Goal: Task Accomplishment & Management: Complete application form

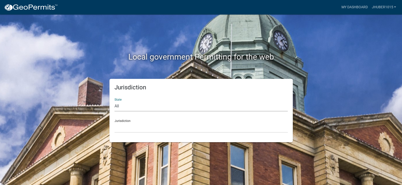
click at [145, 104] on select "All [US_STATE] [US_STATE] [US_STATE] [US_STATE] [US_STATE] [US_STATE] [US_STATE…" at bounding box center [200, 106] width 173 height 10
select select "[US_STATE]"
click at [114, 101] on select "All [US_STATE] [US_STATE] [US_STATE] [US_STATE] [US_STATE] [US_STATE] [US_STATE…" at bounding box center [200, 106] width 173 height 10
click at [152, 125] on select "City of [GEOGRAPHIC_DATA], [US_STATE] City of [GEOGRAPHIC_DATA], [US_STATE] Cit…" at bounding box center [200, 128] width 173 height 10
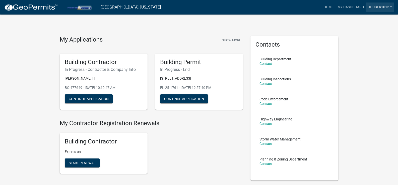
click at [375, 7] on link "jhuber1015" at bounding box center [380, 8] width 28 height 10
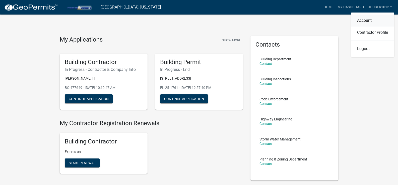
click at [369, 20] on link "Account" at bounding box center [372, 21] width 43 height 12
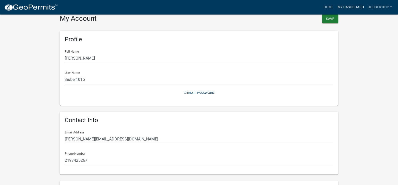
click at [348, 6] on link "My Dashboard" at bounding box center [350, 8] width 30 height 10
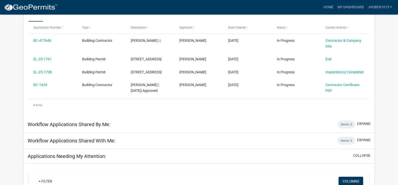
scroll to position [82, 0]
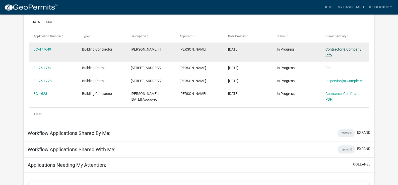
click at [338, 51] on link "Contractor & Company Info" at bounding box center [344, 52] width 36 height 10
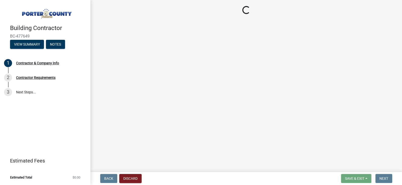
select select "IN"
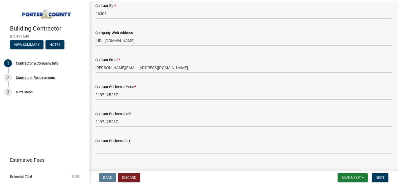
scroll to position [267, 0]
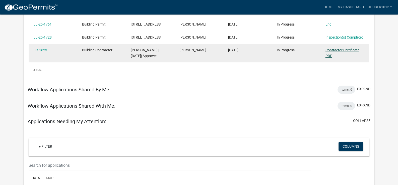
scroll to position [116, 0]
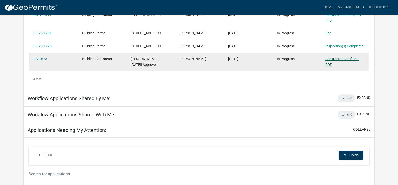
click at [335, 67] on link "Contractor Certificate PDF" at bounding box center [343, 62] width 34 height 10
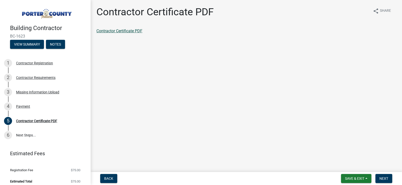
click at [131, 30] on link "Contractor Certificate PDF" at bounding box center [119, 31] width 46 height 5
click at [43, 78] on div "Contractor Requirements" at bounding box center [35, 78] width 39 height 4
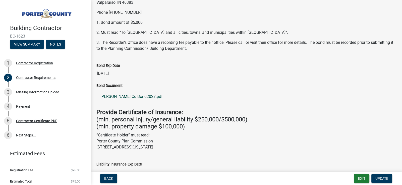
scroll to position [50, 0]
click at [134, 96] on link "[PERSON_NAME] Co Bond2027.pdf" at bounding box center [245, 97] width 299 height 12
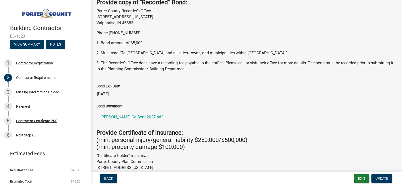
scroll to position [0, 0]
